Goal: Transaction & Acquisition: Download file/media

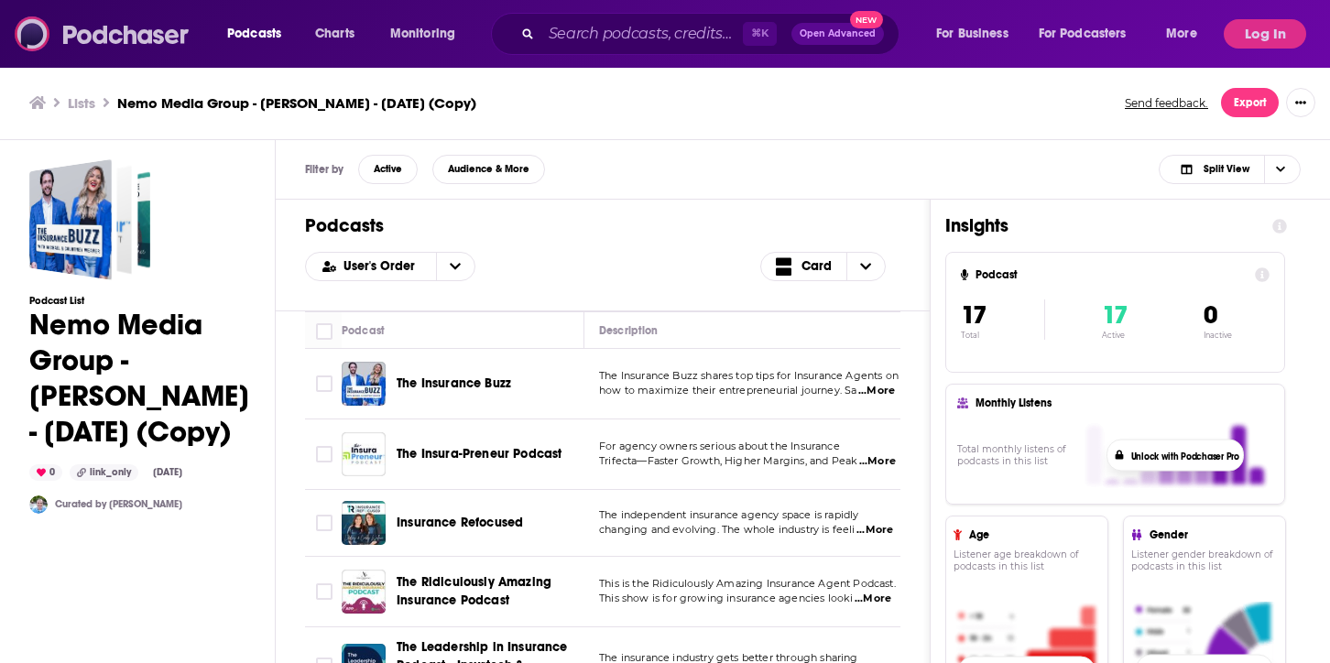
click at [146, 36] on img at bounding box center [103, 33] width 176 height 35
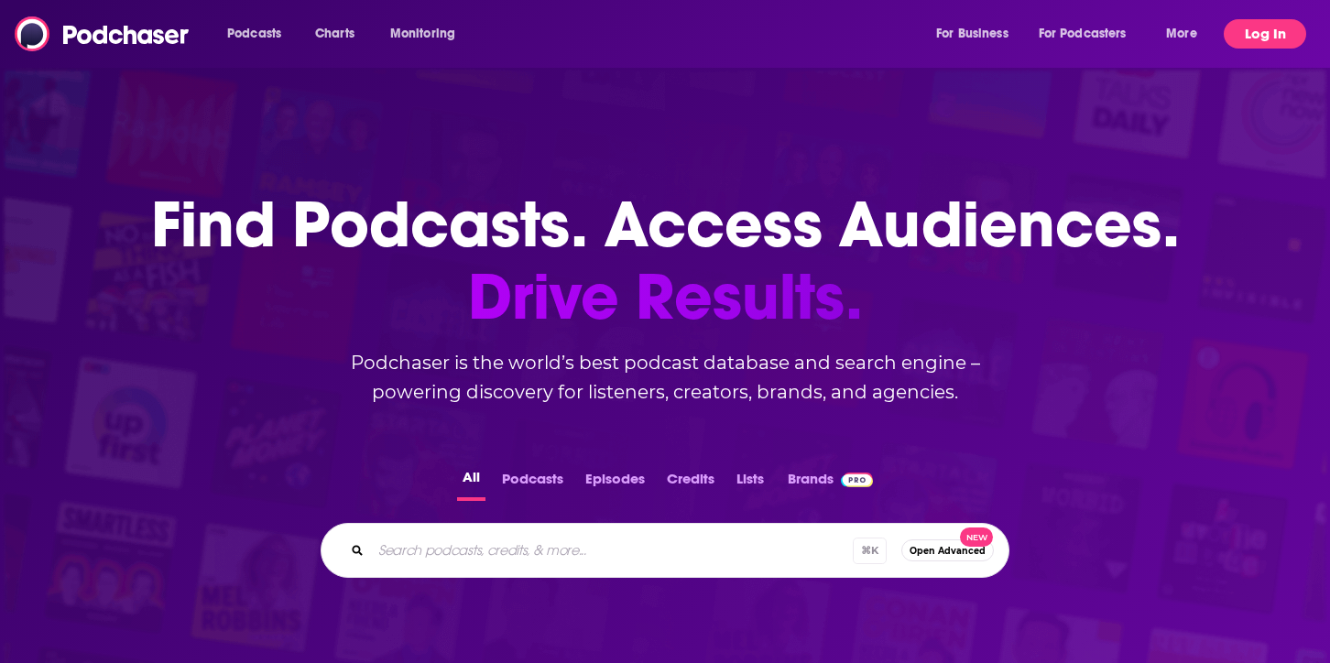
click at [1261, 24] on button "Log In" at bounding box center [1264, 33] width 82 height 29
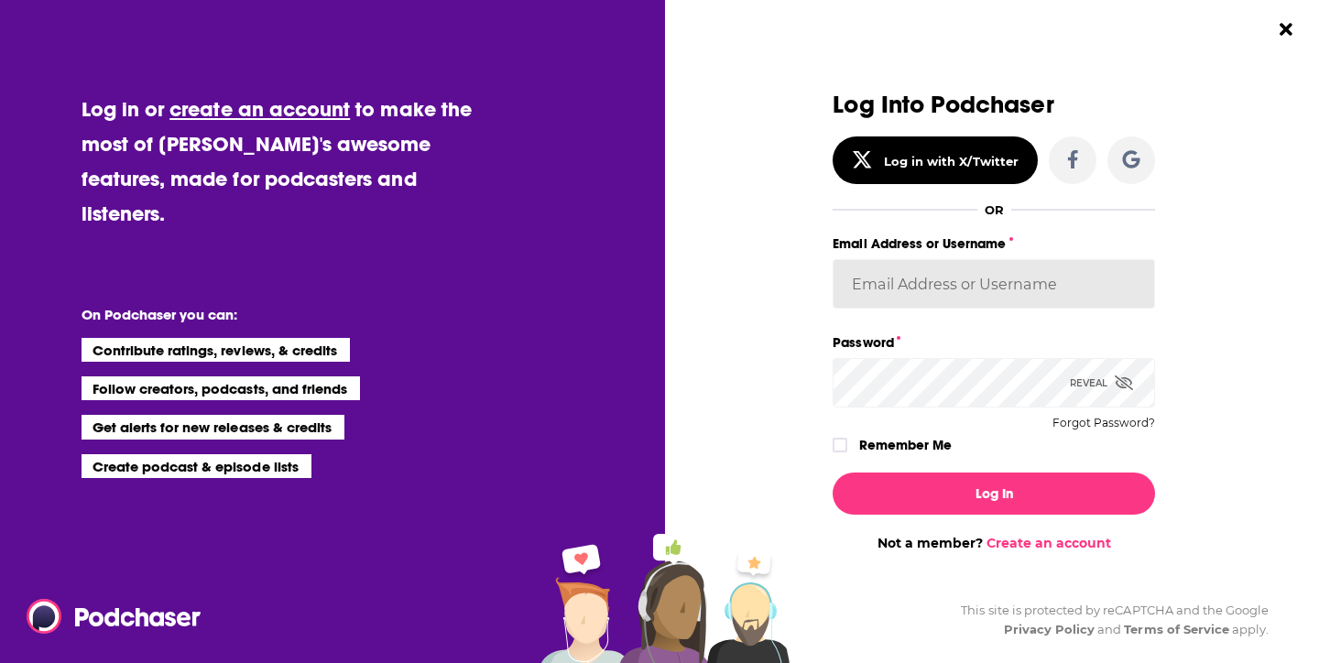
type input "[PERSON_NAME][EMAIL_ADDRESS][DOMAIN_NAME]"
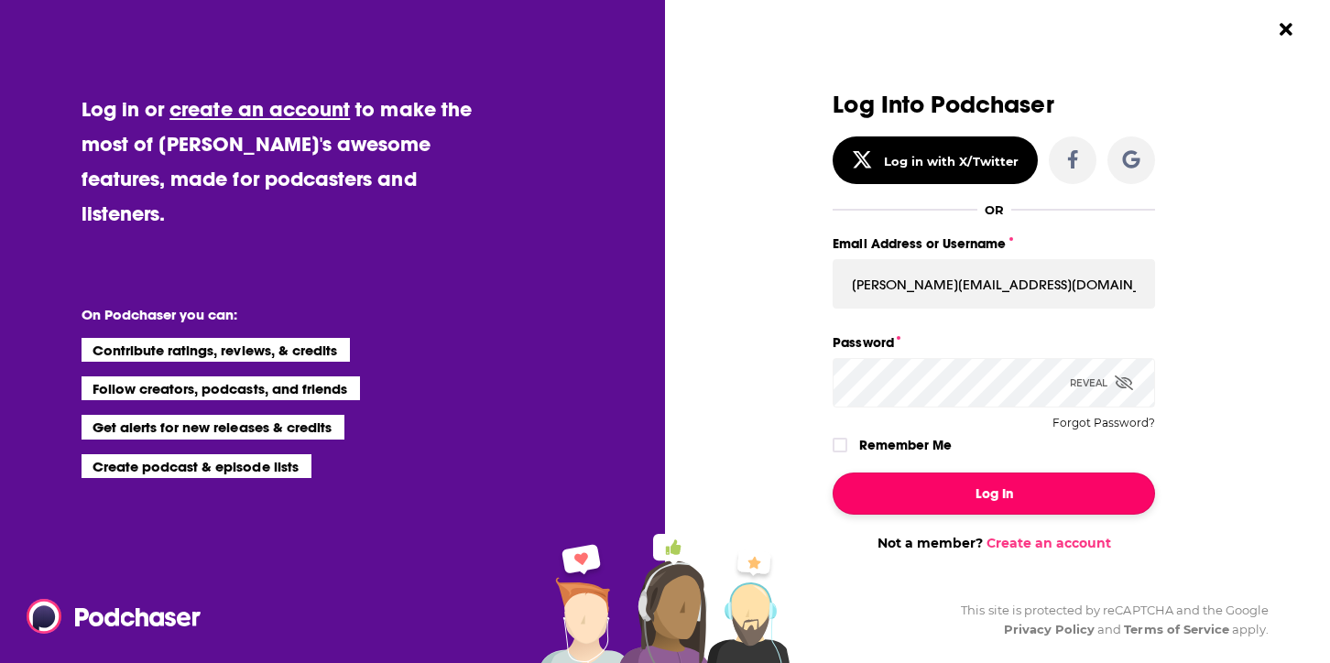
click at [948, 484] on button "Log In" at bounding box center [993, 494] width 322 height 42
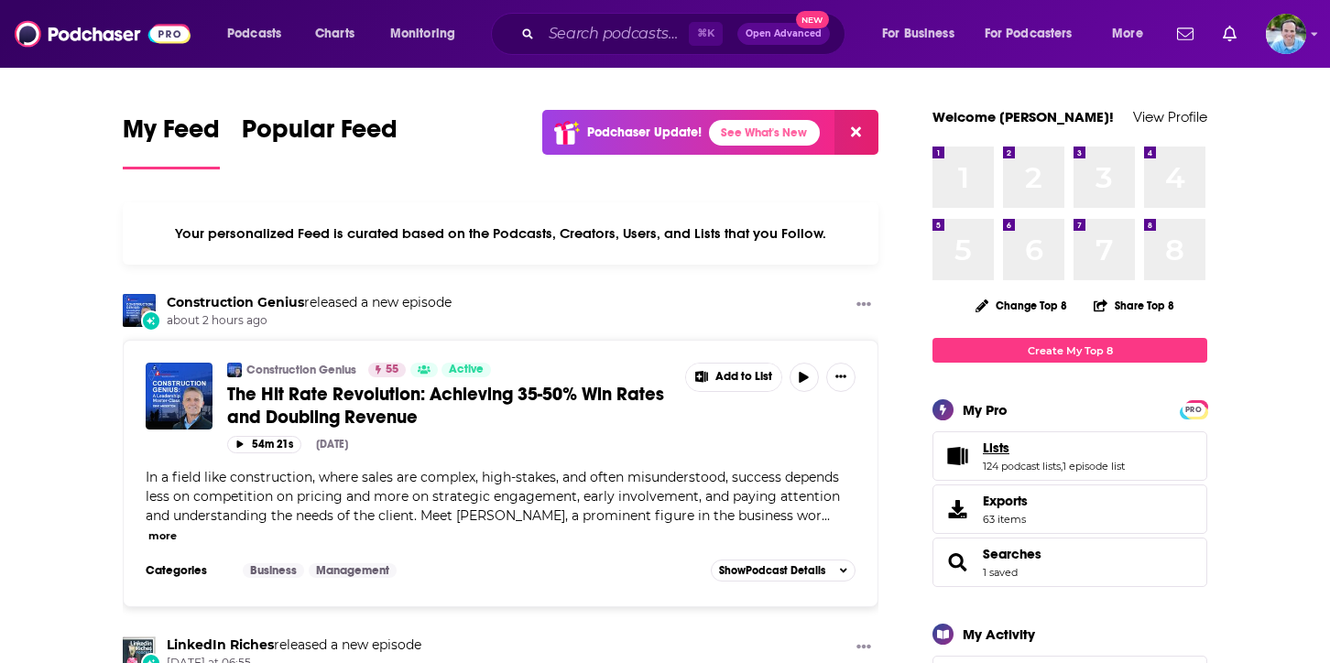
click at [994, 442] on span "Lists" at bounding box center [996, 448] width 27 height 16
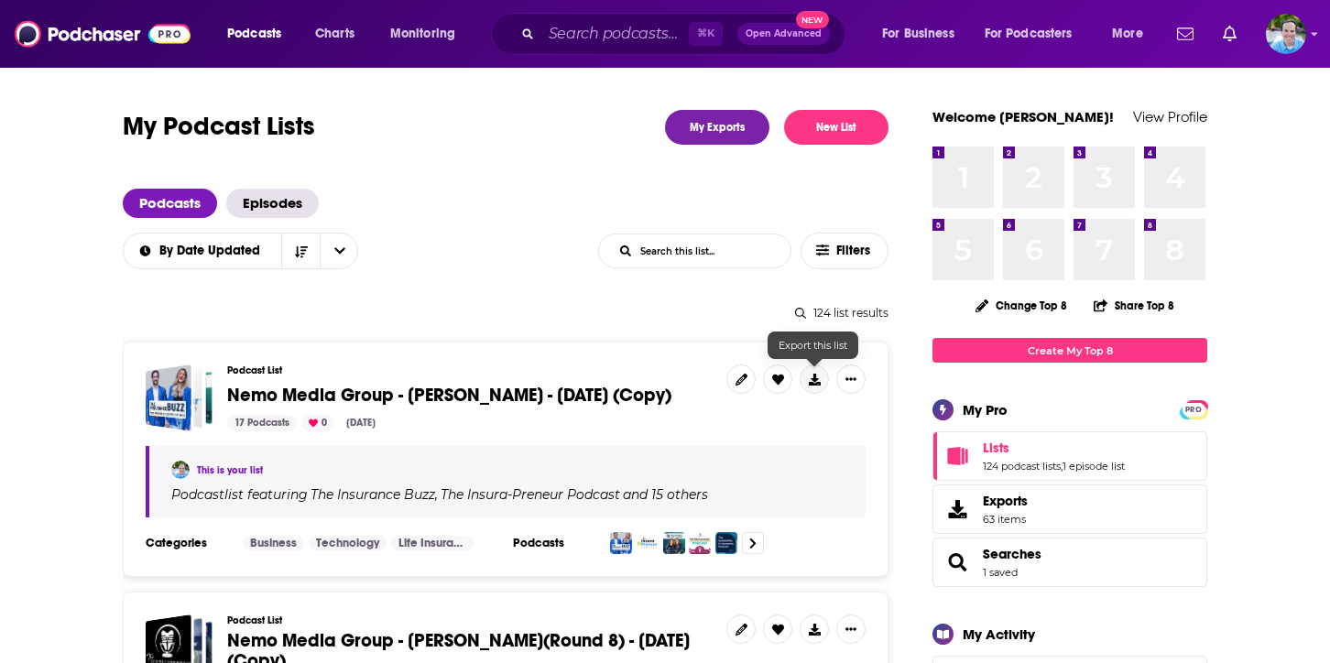
click at [818, 384] on icon at bounding box center [815, 380] width 12 height 12
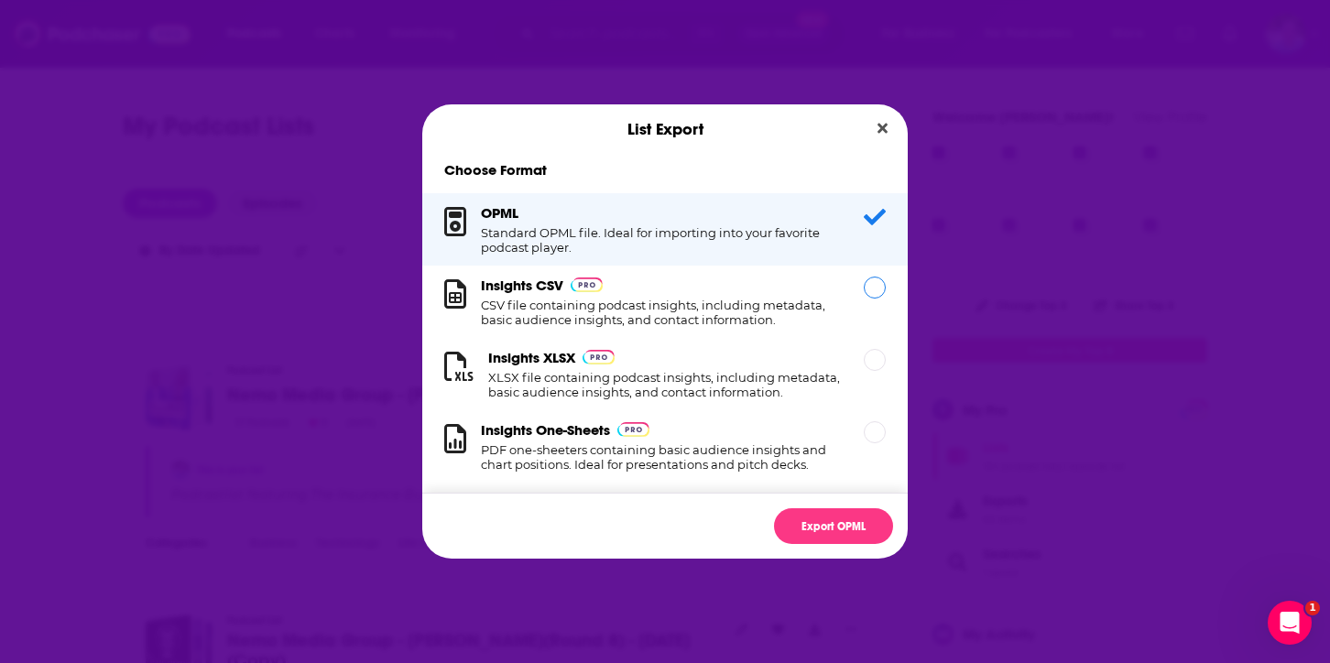
click at [871, 286] on div "Dialog" at bounding box center [875, 288] width 22 height 22
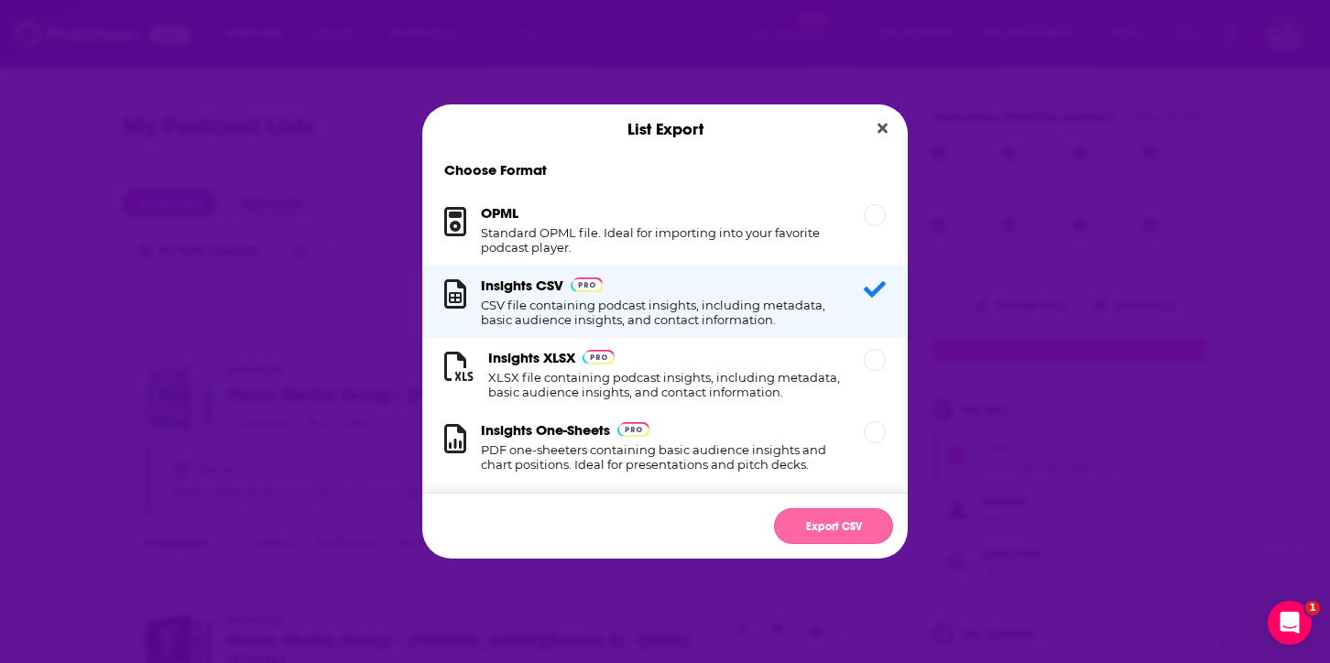
click at [832, 525] on button "Export CSV" at bounding box center [833, 526] width 119 height 36
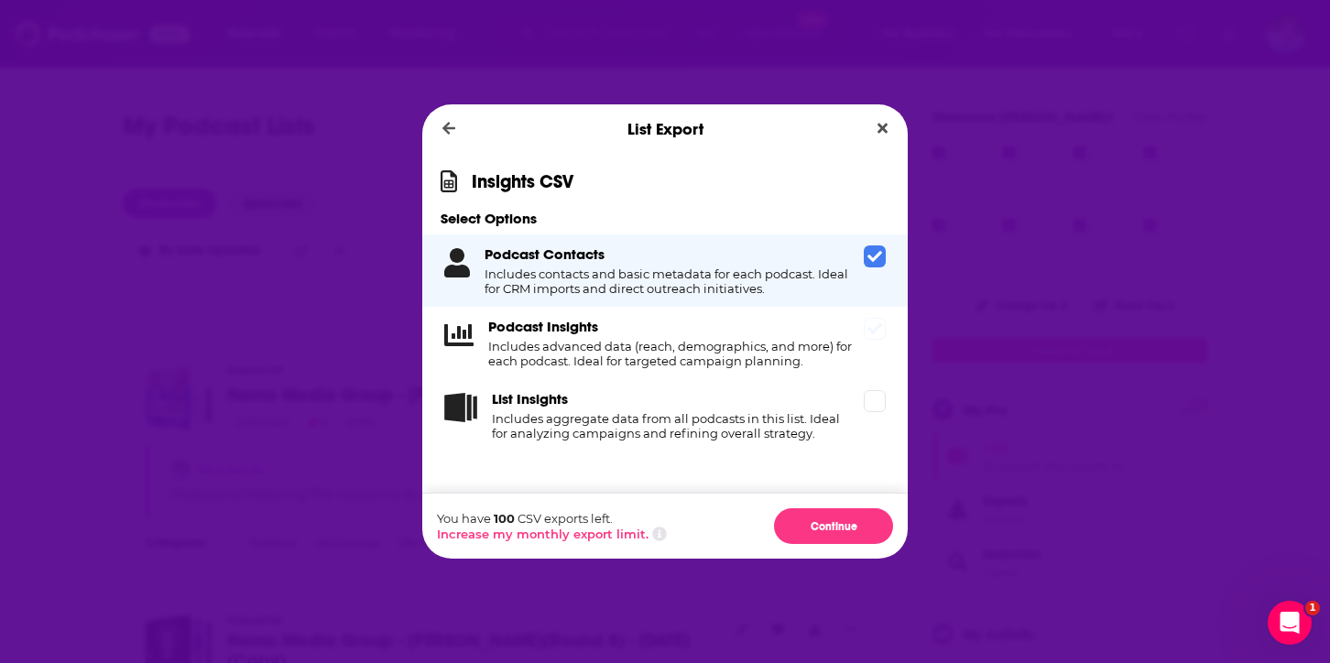
click at [875, 333] on icon "Dialog" at bounding box center [874, 328] width 15 height 15
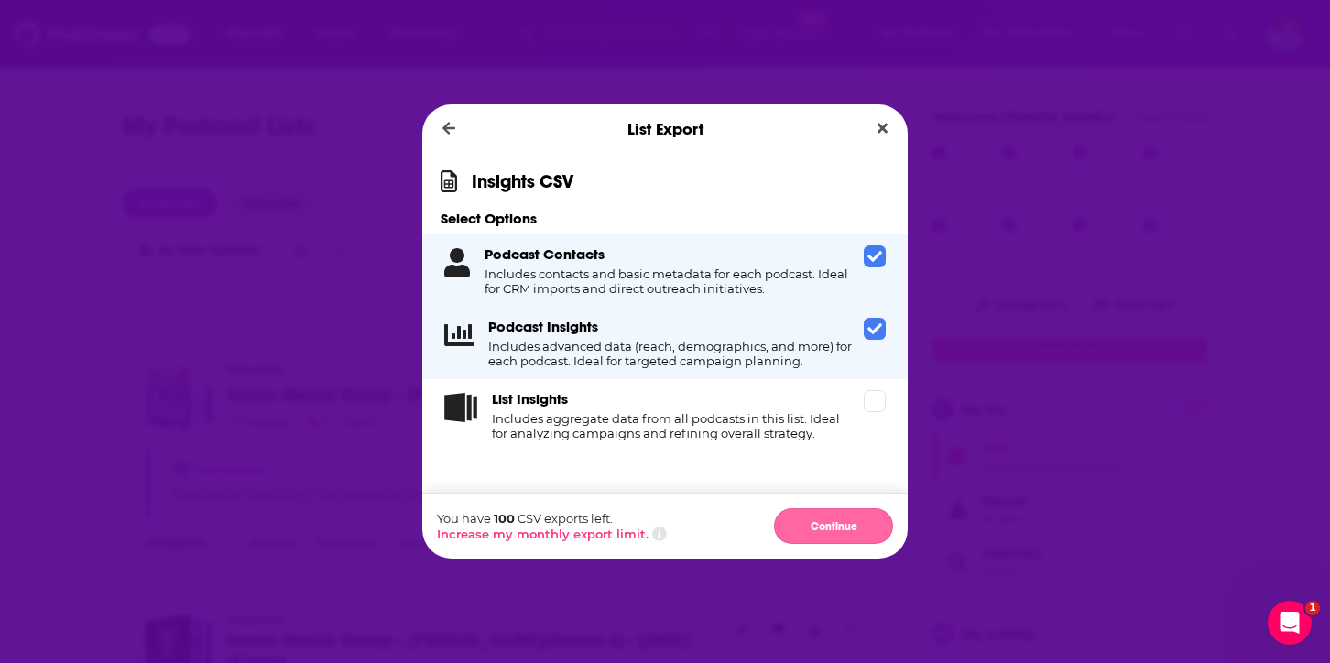
click at [835, 515] on button "Continue" at bounding box center [833, 526] width 119 height 36
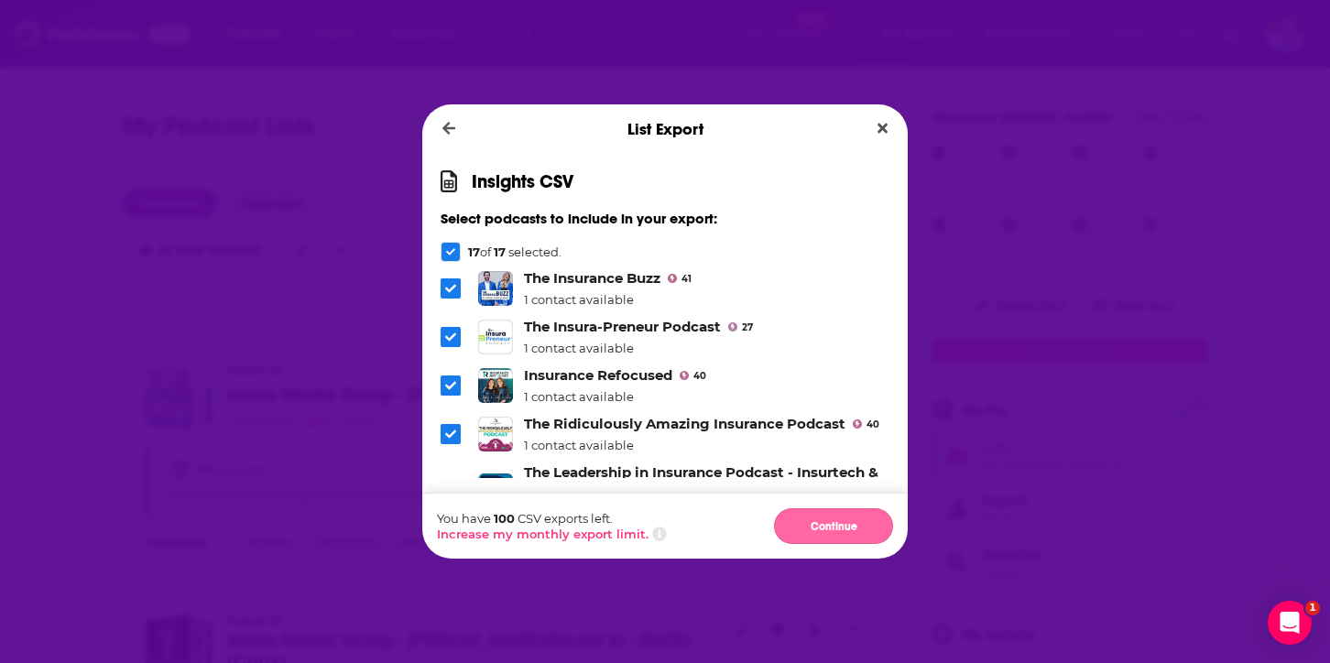
click at [835, 532] on button "Continue" at bounding box center [833, 526] width 119 height 36
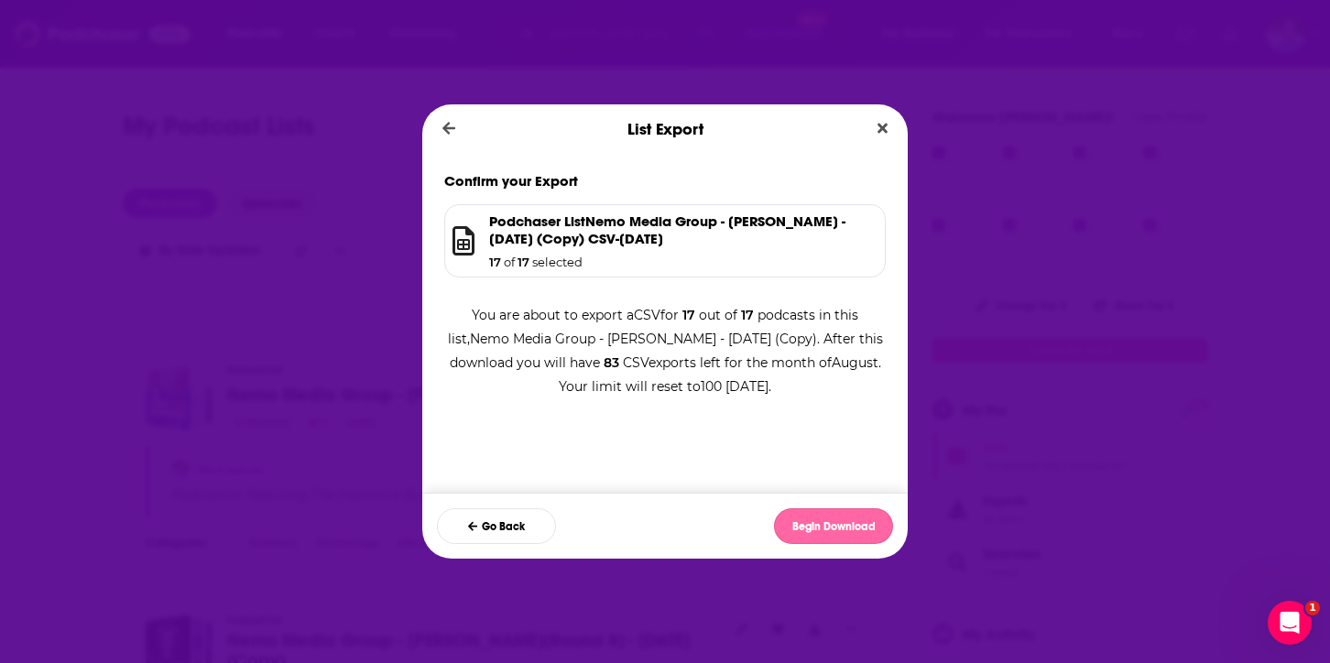
click at [832, 527] on button "Begin Download" at bounding box center [833, 526] width 119 height 36
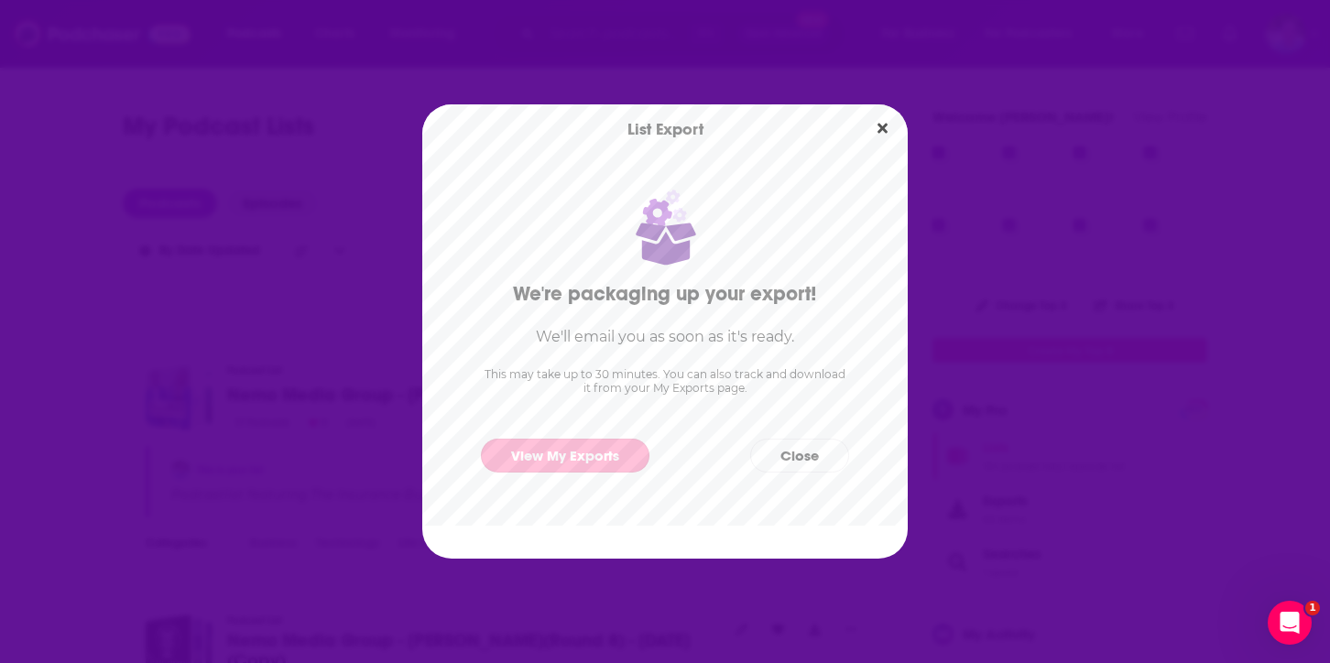
click at [579, 449] on link "View My Exports" at bounding box center [565, 456] width 168 height 34
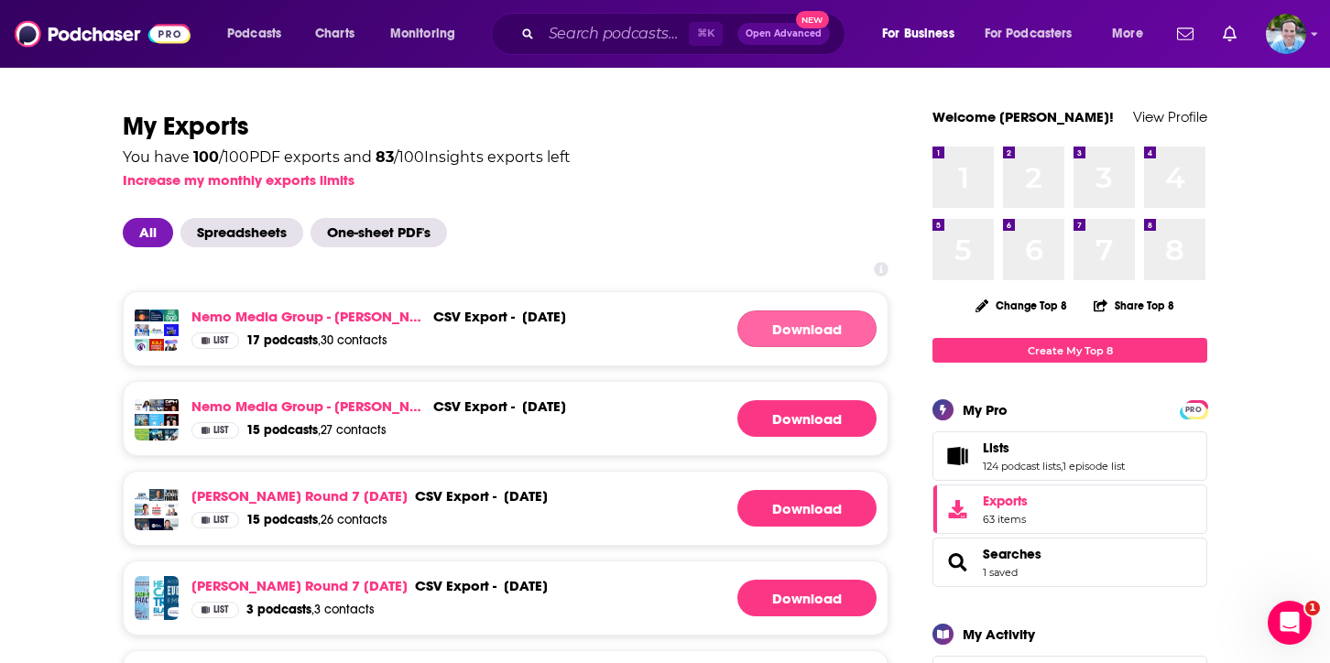
click at [800, 334] on link "Download" at bounding box center [806, 328] width 139 height 37
